Goal: Check status

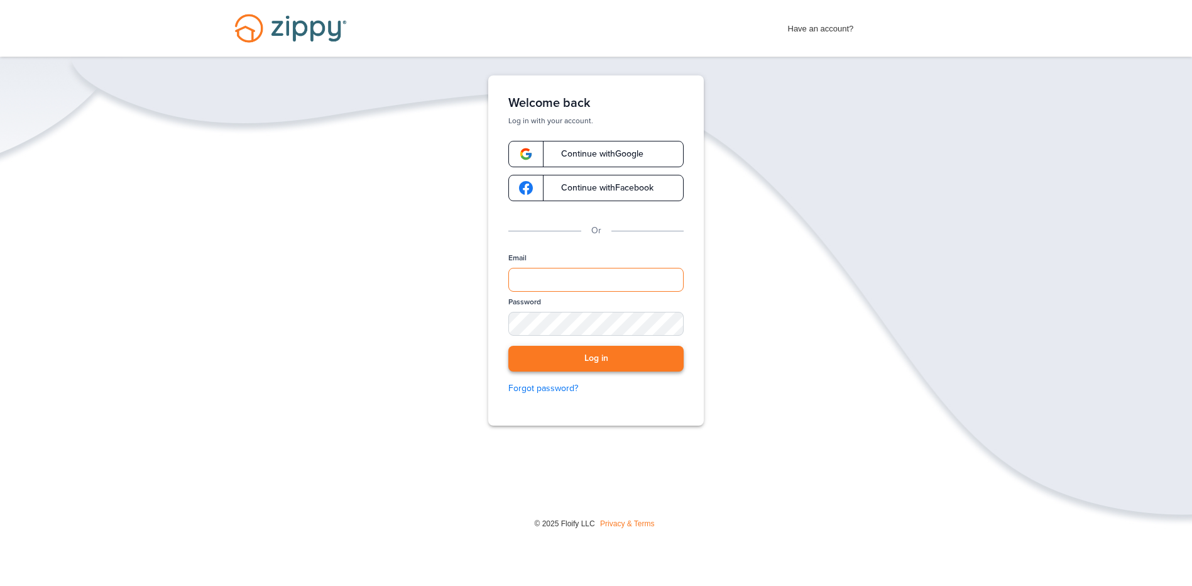
type input "**********"
click at [545, 350] on button "Log in" at bounding box center [595, 359] width 175 height 26
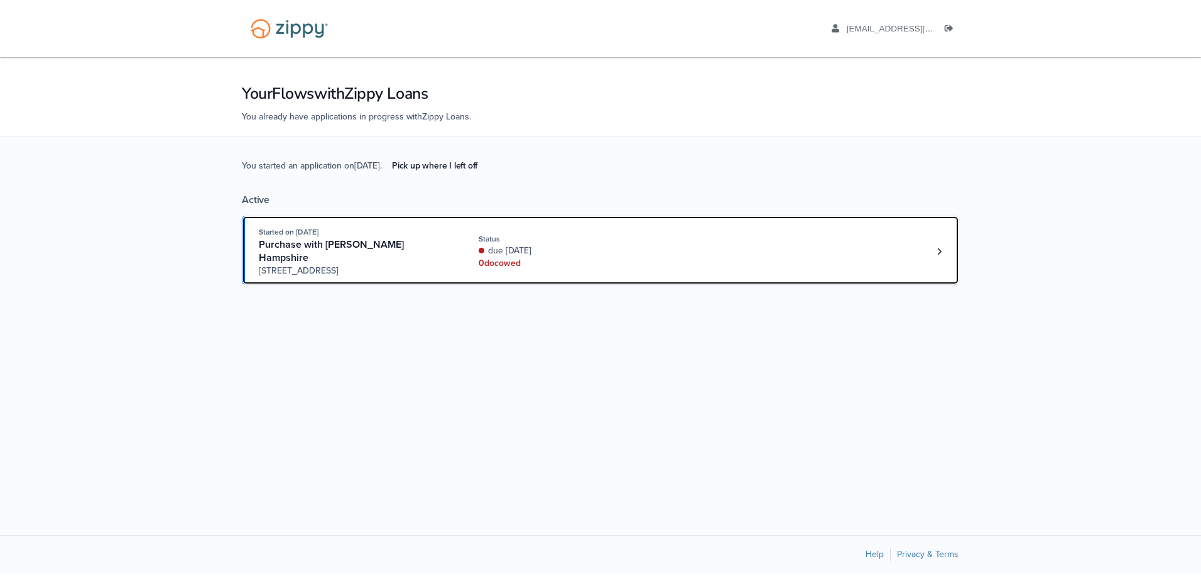
click at [564, 244] on div "due [DATE]" at bounding box center [563, 250] width 168 height 13
